Goal: Task Accomplishment & Management: Manage account settings

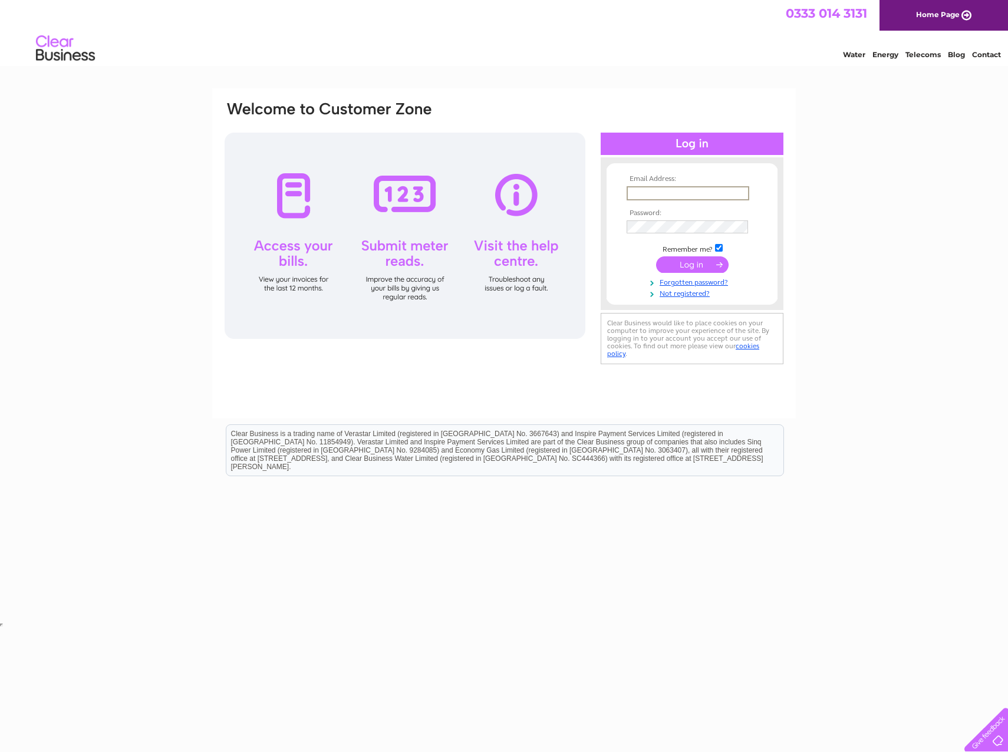
click at [652, 193] on input "text" at bounding box center [688, 193] width 123 height 14
paste input "[EMAIL_ADDRESS][DOMAIN_NAME]"
type input "[EMAIL_ADDRESS][DOMAIN_NAME]"
click at [685, 262] on input "submit" at bounding box center [692, 264] width 72 height 17
click at [656, 256] on input "submit" at bounding box center [692, 264] width 72 height 17
